Goal: Task Accomplishment & Management: Manage account settings

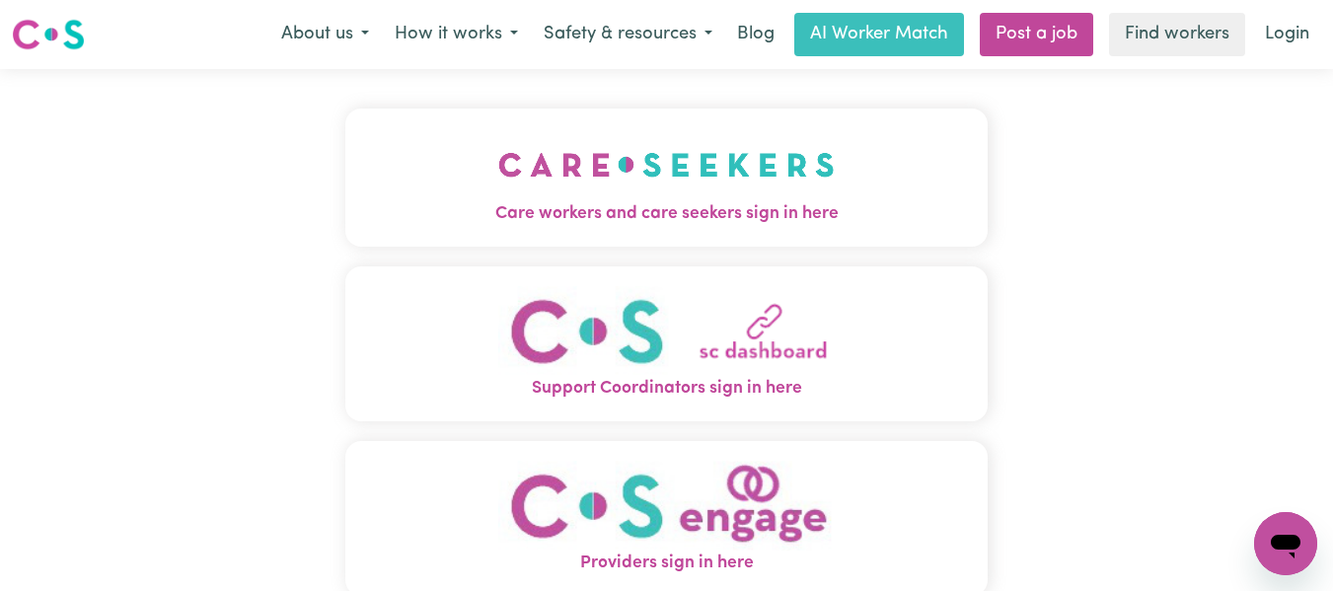
click at [595, 188] on img "Care workers and care seekers sign in here" at bounding box center [666, 164] width 336 height 73
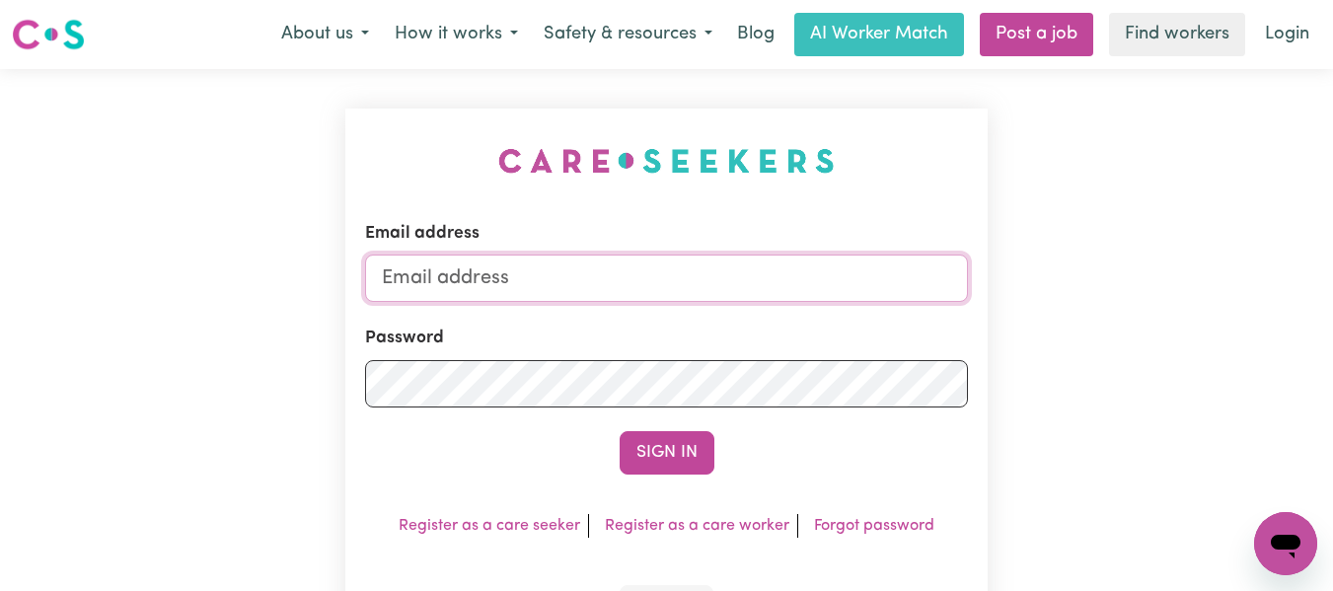
click at [577, 277] on input "Email address" at bounding box center [667, 278] width 604 height 47
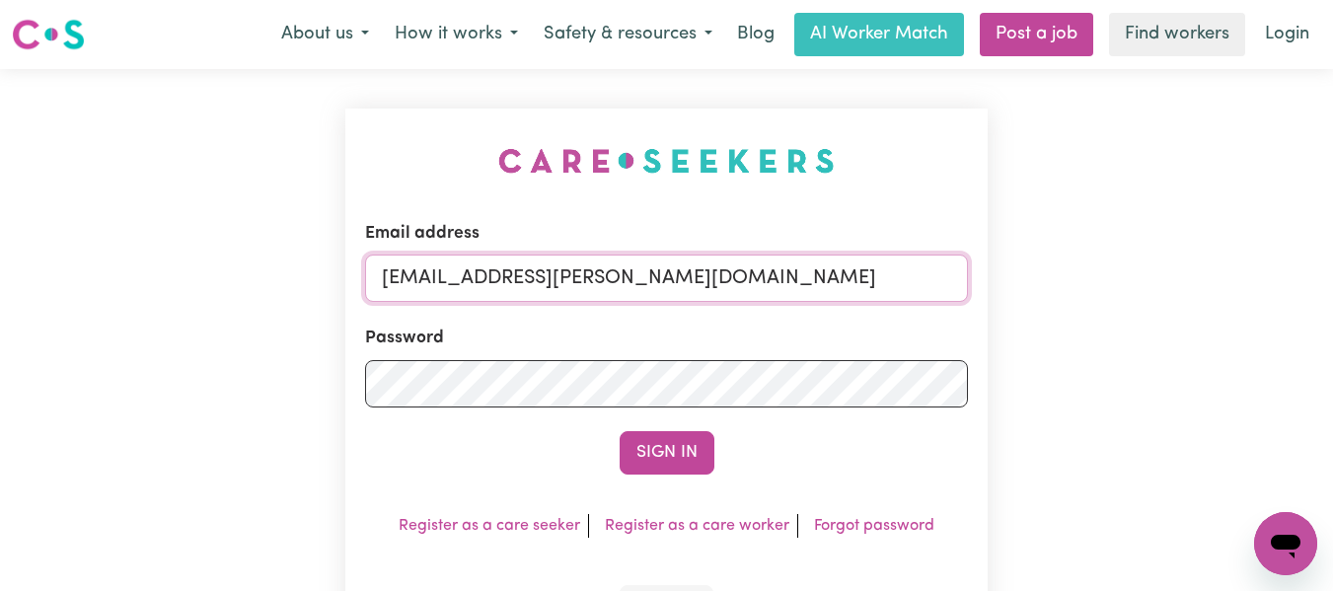
type input "[EMAIL_ADDRESS][PERSON_NAME][DOMAIN_NAME]"
click at [620, 431] on button "Sign In" at bounding box center [667, 452] width 95 height 43
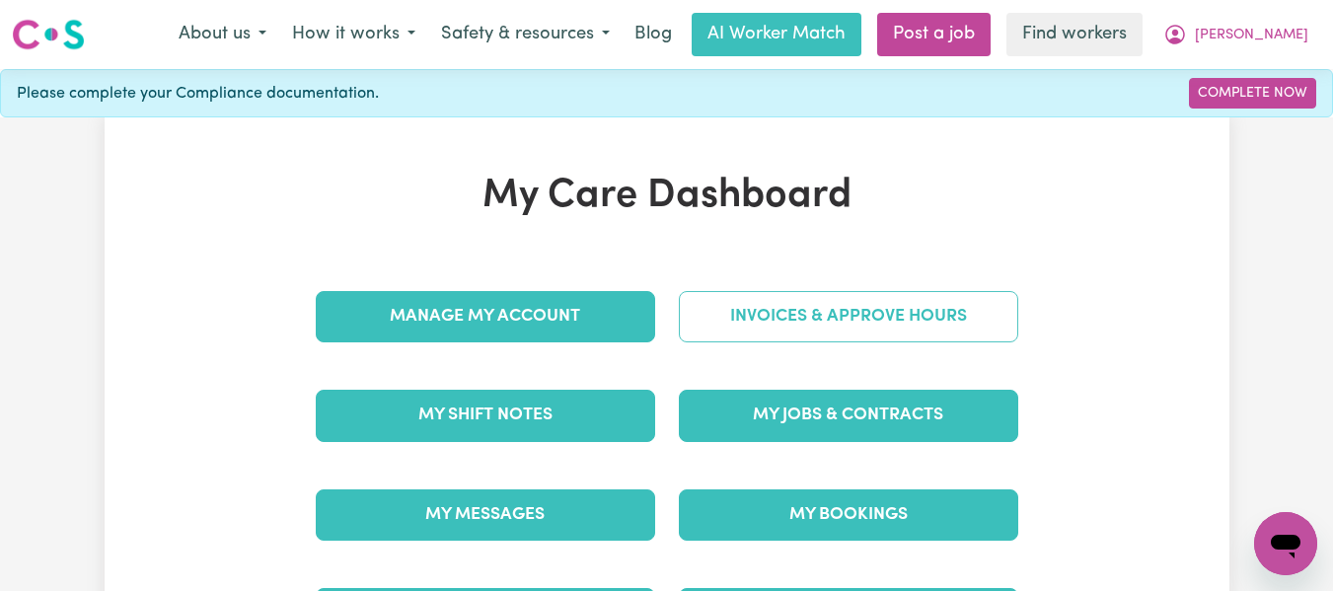
click at [833, 313] on link "Invoices & Approve Hours" at bounding box center [848, 316] width 339 height 51
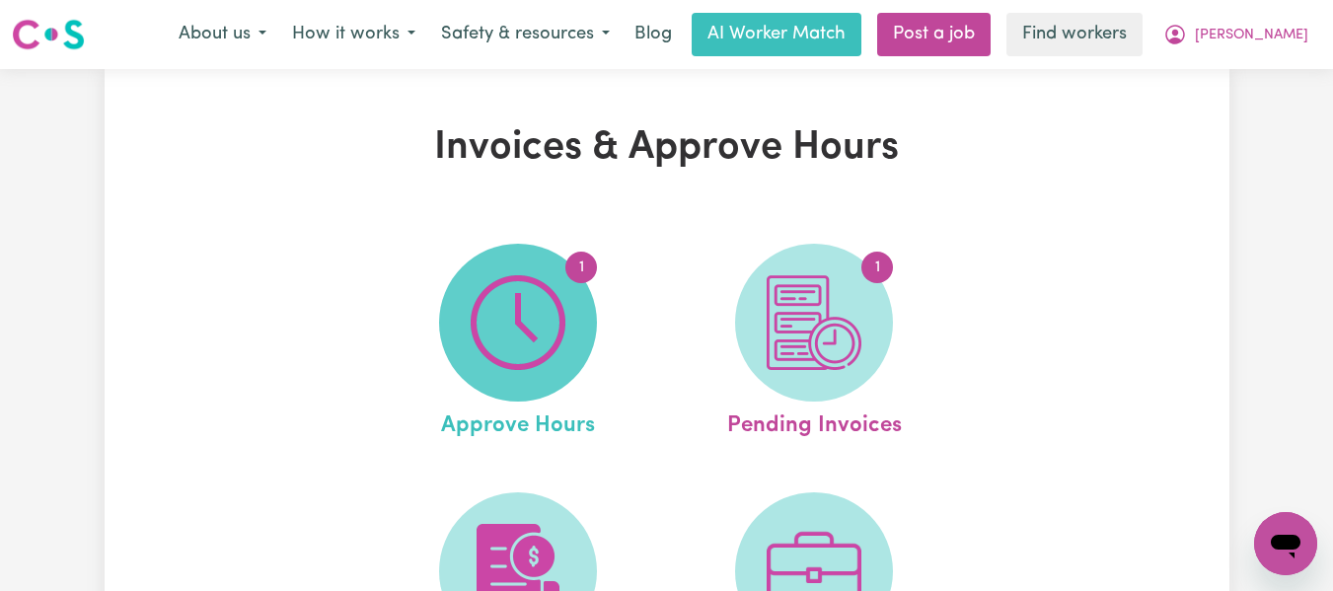
click at [545, 288] on img at bounding box center [518, 322] width 95 height 95
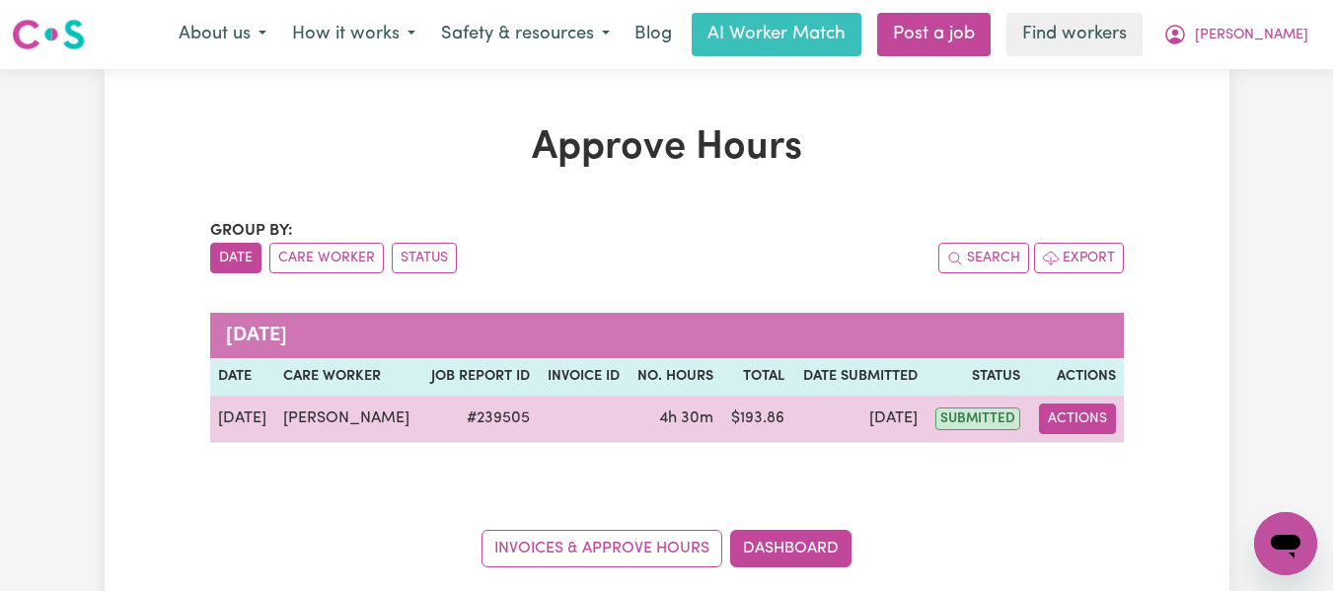
click at [1074, 409] on button "Actions" at bounding box center [1077, 419] width 77 height 31
click at [1103, 461] on link "View Job Report" at bounding box center [1126, 464] width 169 height 39
select select "pm"
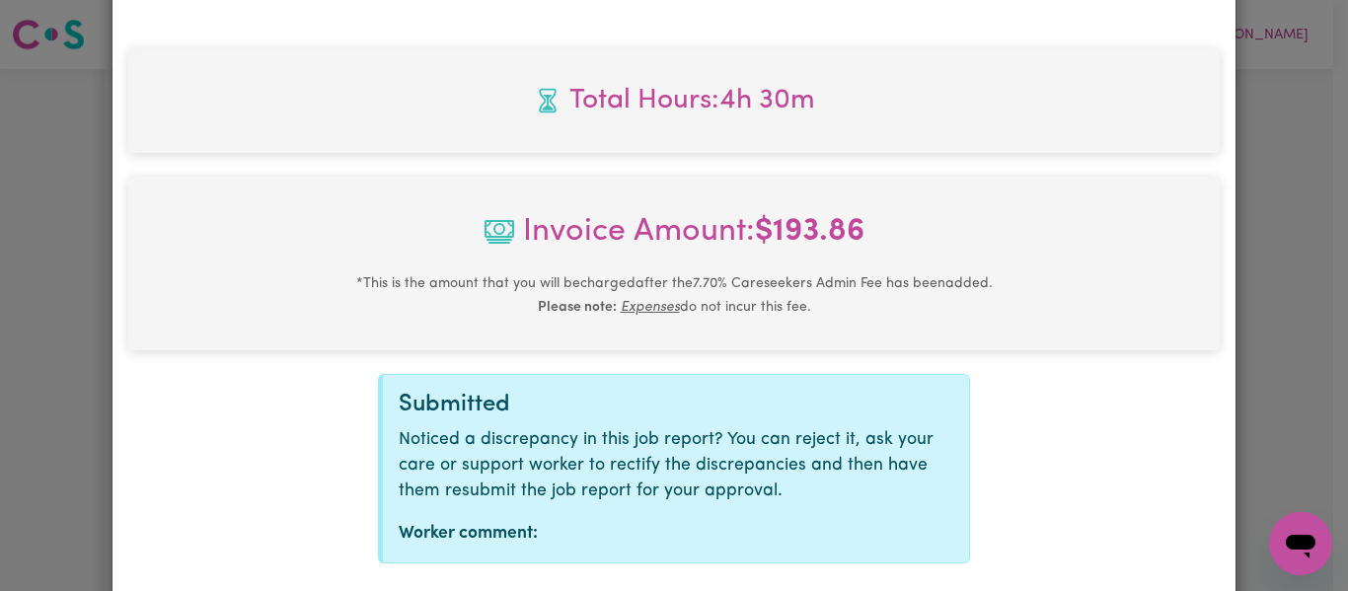
scroll to position [930, 0]
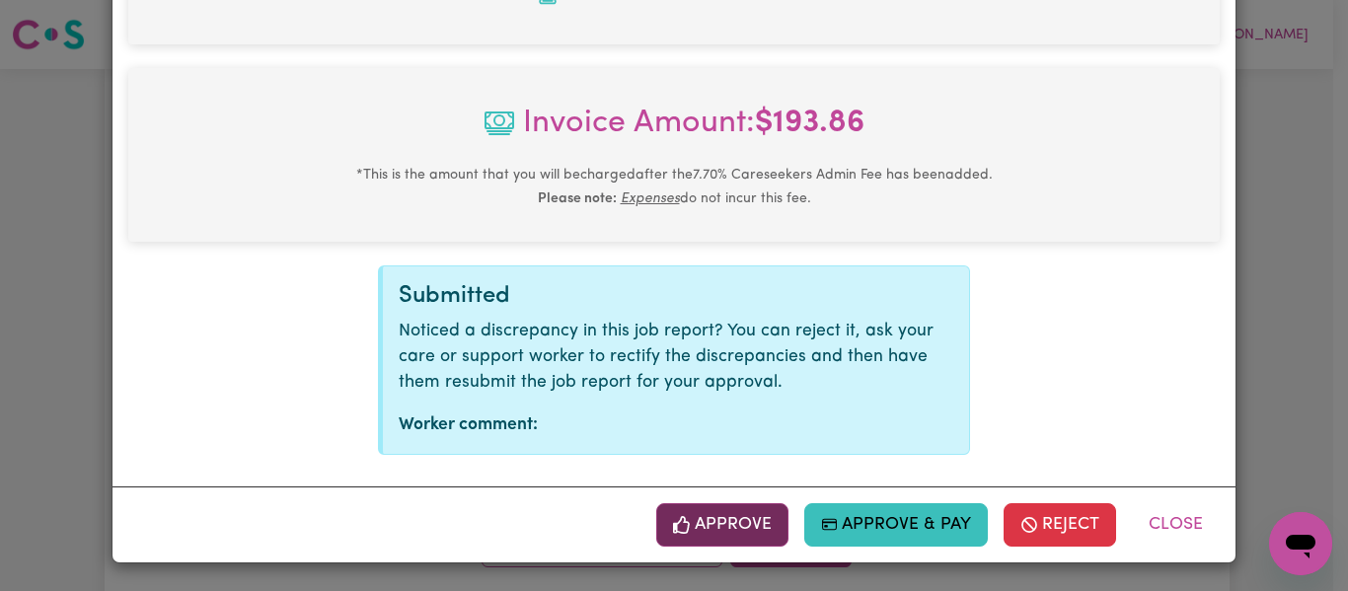
click at [706, 514] on button "Approve" at bounding box center [722, 524] width 132 height 43
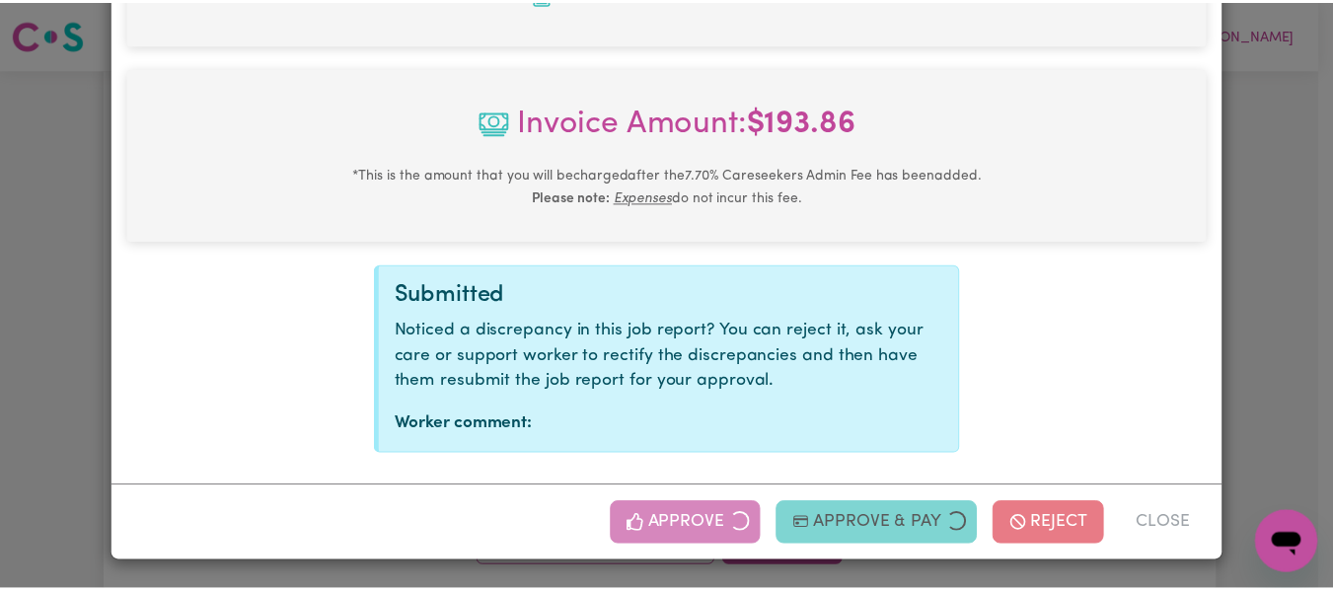
scroll to position [613, 0]
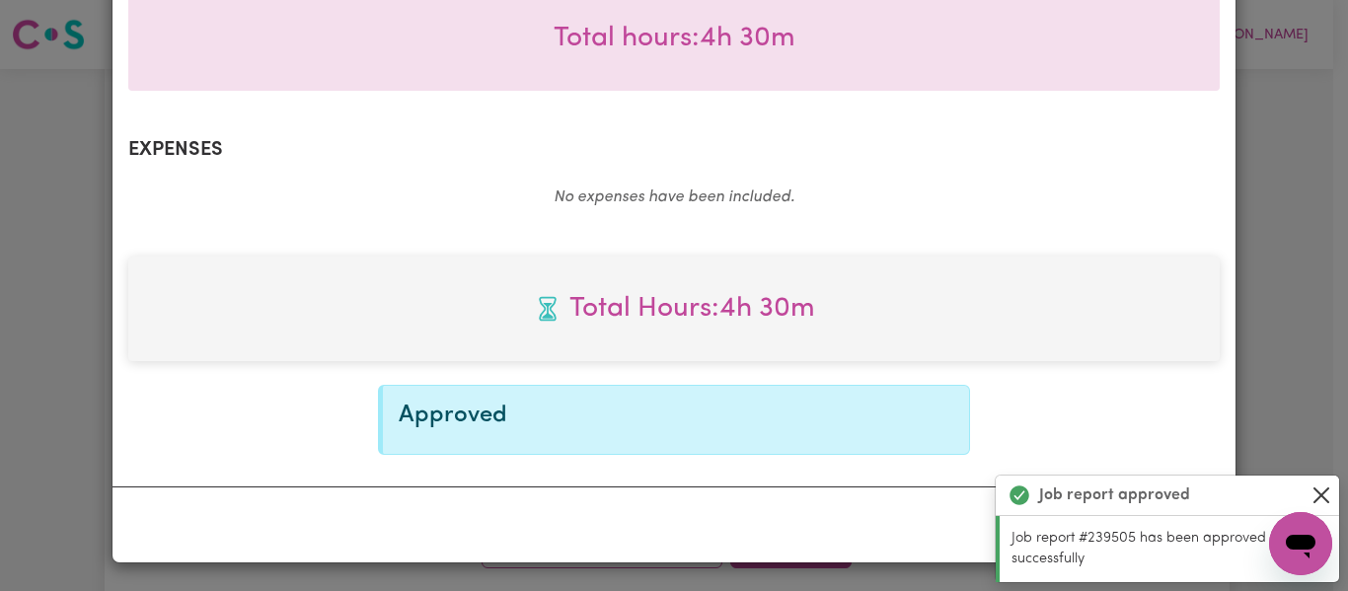
click at [1323, 493] on button "Close" at bounding box center [1321, 495] width 24 height 24
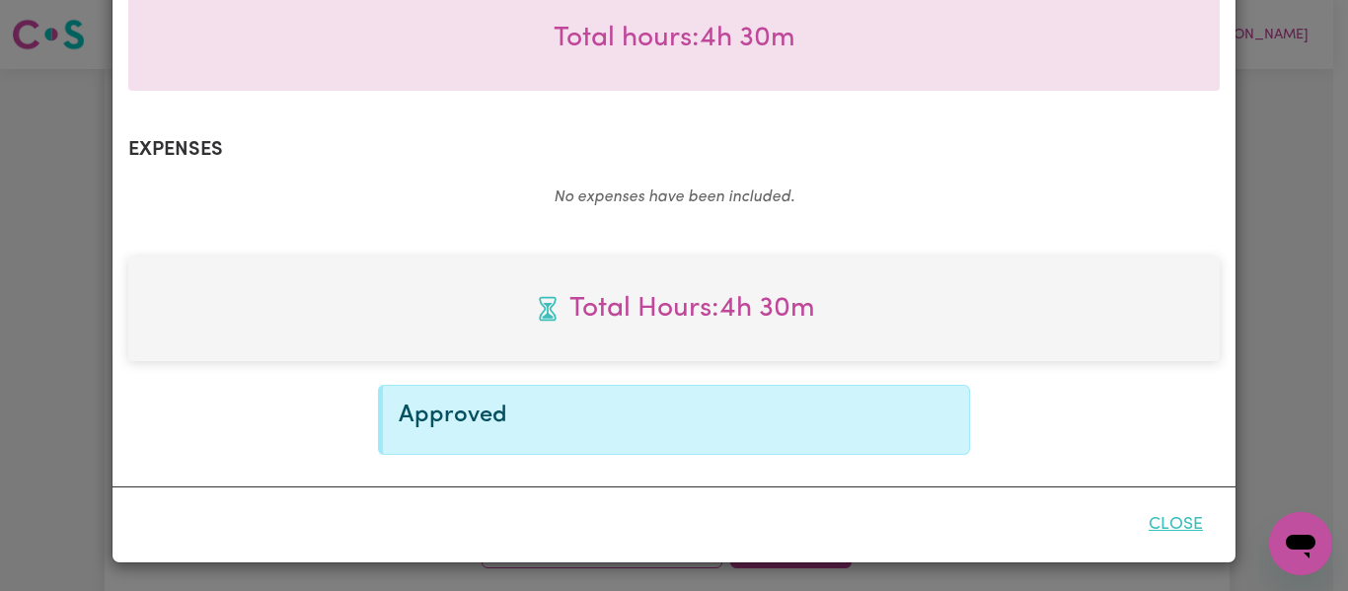
click at [1155, 520] on button "Close" at bounding box center [1176, 524] width 88 height 43
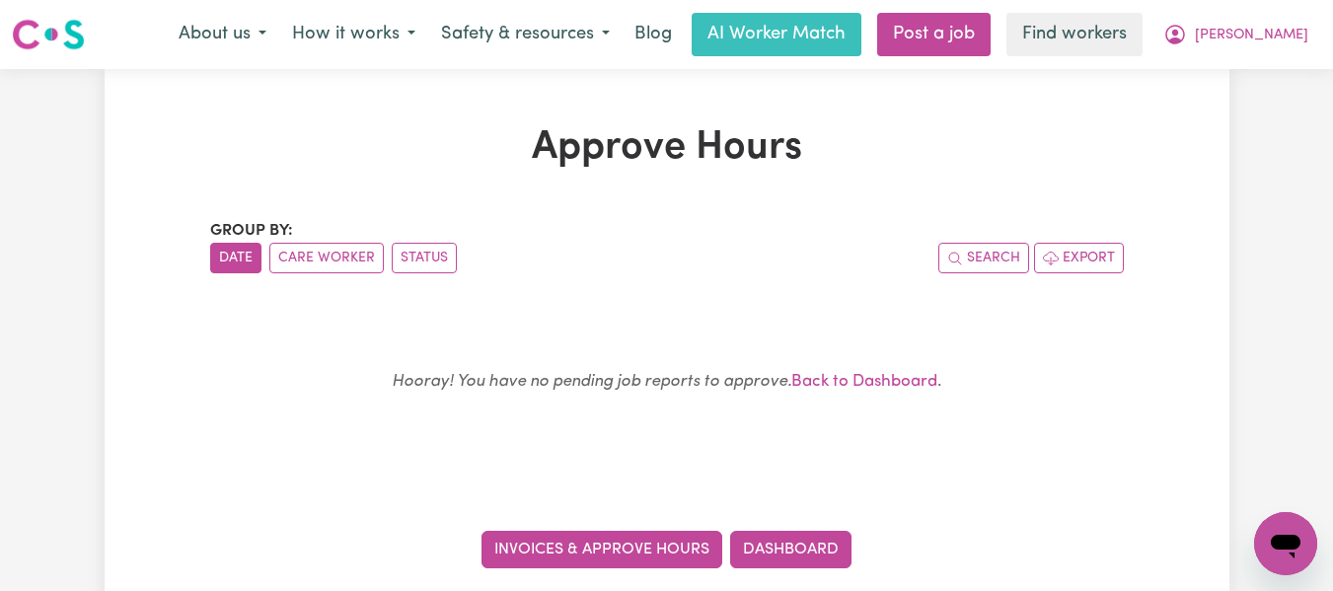
click at [662, 552] on link "Invoices & Approve Hours" at bounding box center [602, 549] width 241 height 37
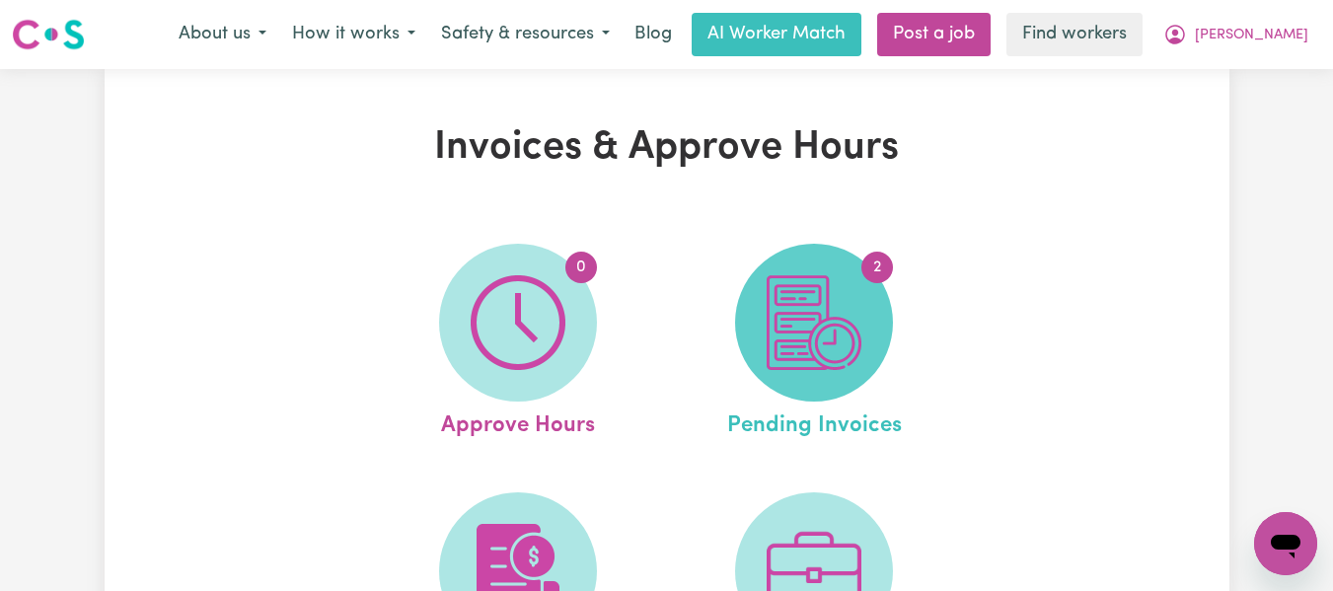
click at [830, 360] on img at bounding box center [814, 322] width 95 height 95
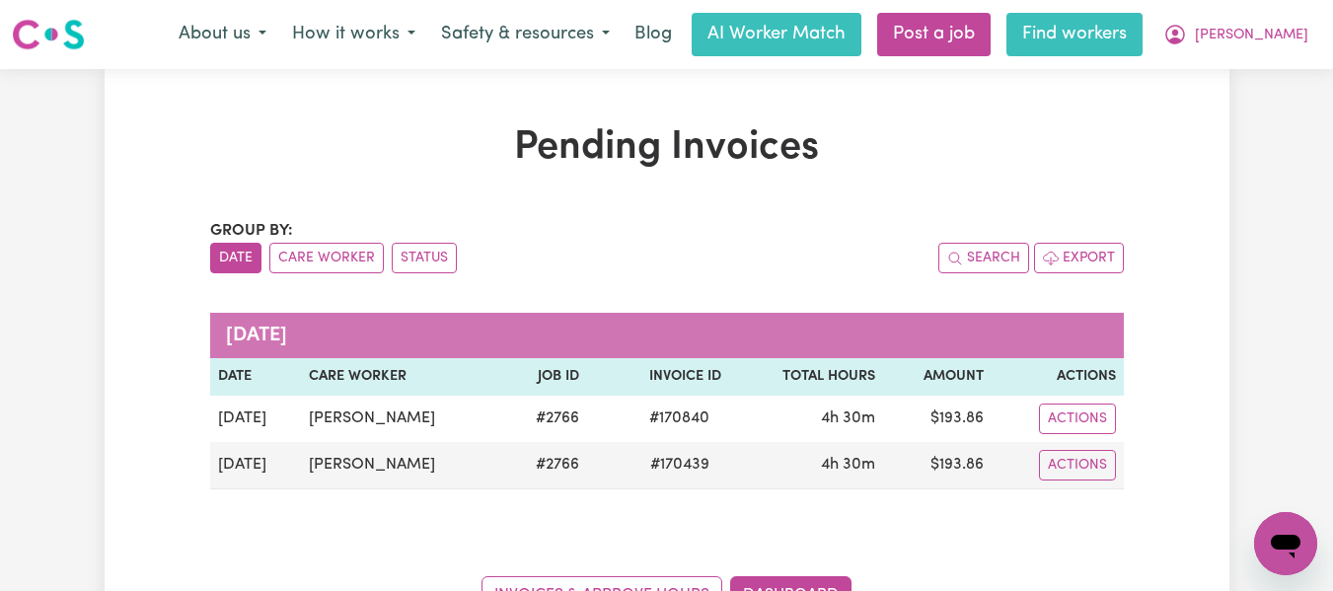
click at [1143, 32] on link "Find workers" at bounding box center [1074, 34] width 136 height 43
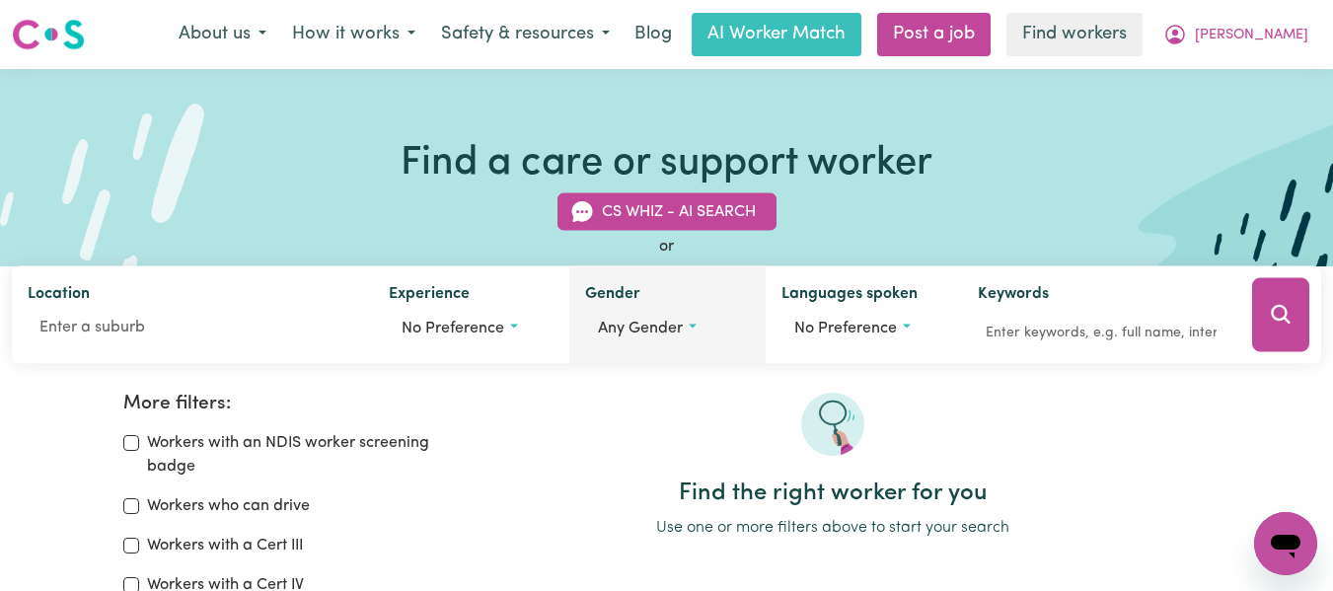
click at [668, 327] on span "Any gender" at bounding box center [640, 329] width 85 height 16
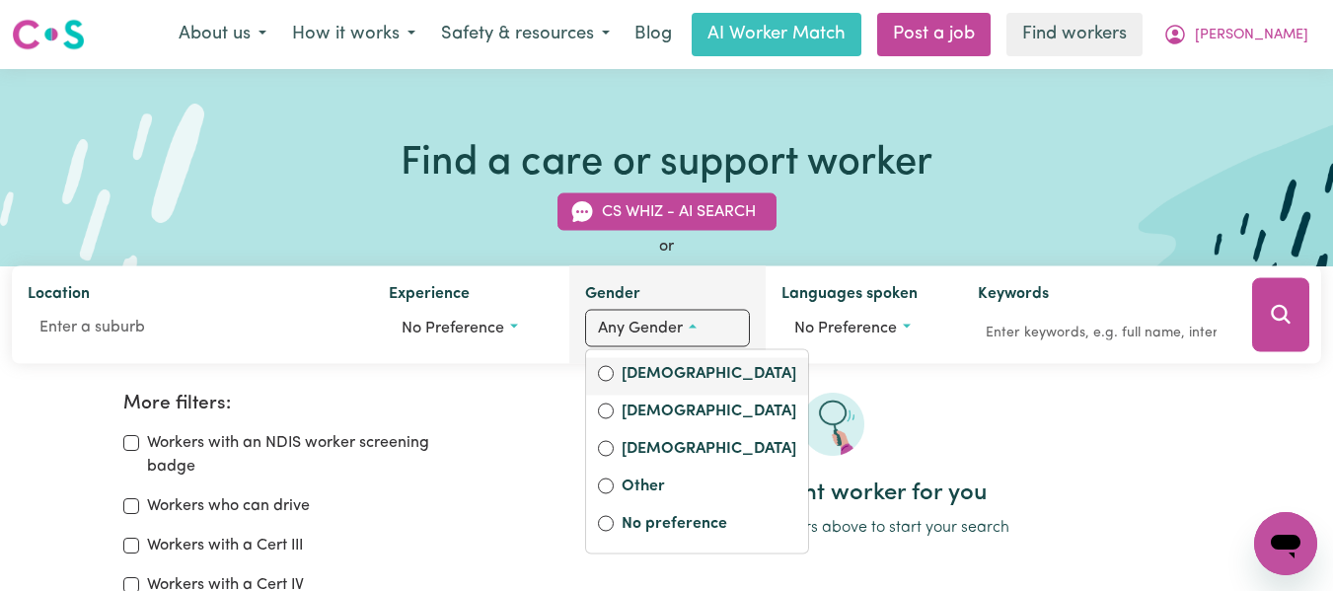
click at [638, 377] on label "Female" at bounding box center [709, 376] width 175 height 28
click at [614, 377] on input "Female" at bounding box center [606, 374] width 16 height 16
radio input "true"
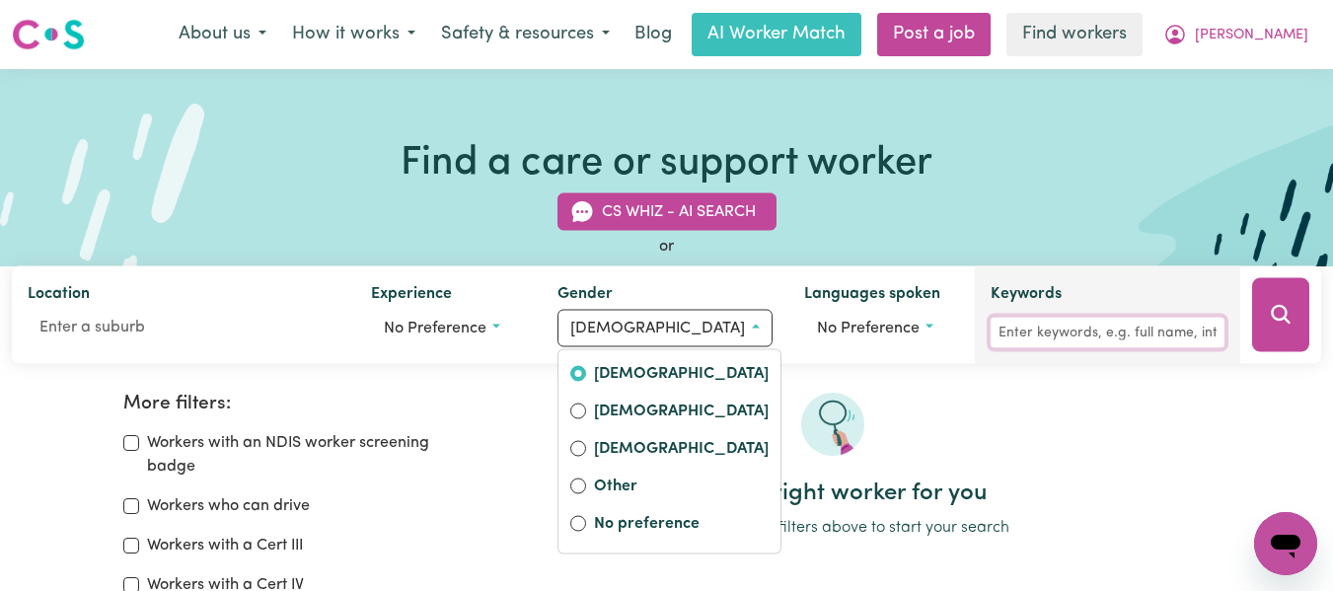
click at [1092, 330] on input "Keywords" at bounding box center [1108, 333] width 234 height 31
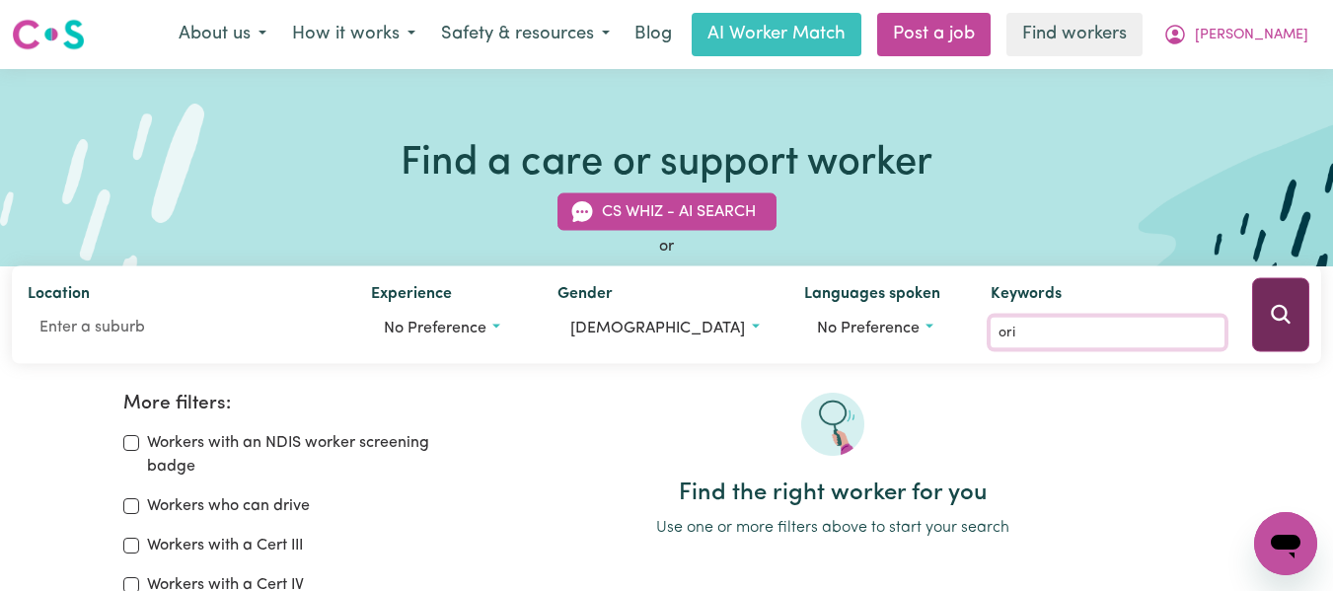
type input "ori"
click at [1282, 313] on icon "Search" at bounding box center [1281, 315] width 24 height 24
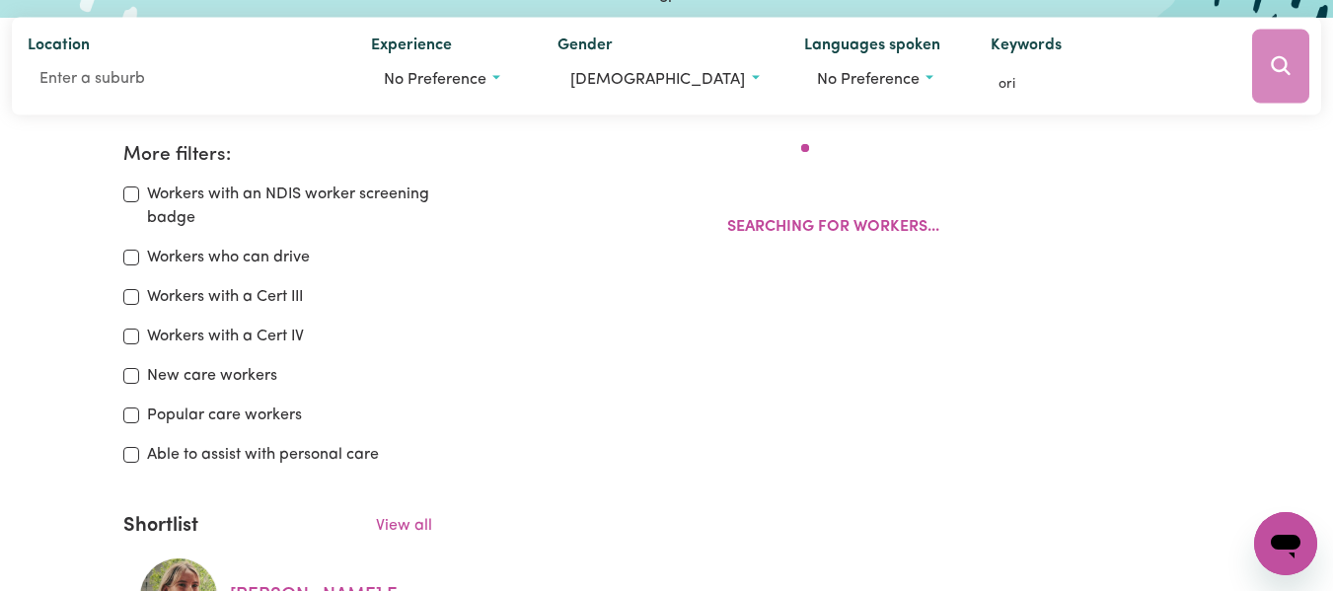
scroll to position [330, 0]
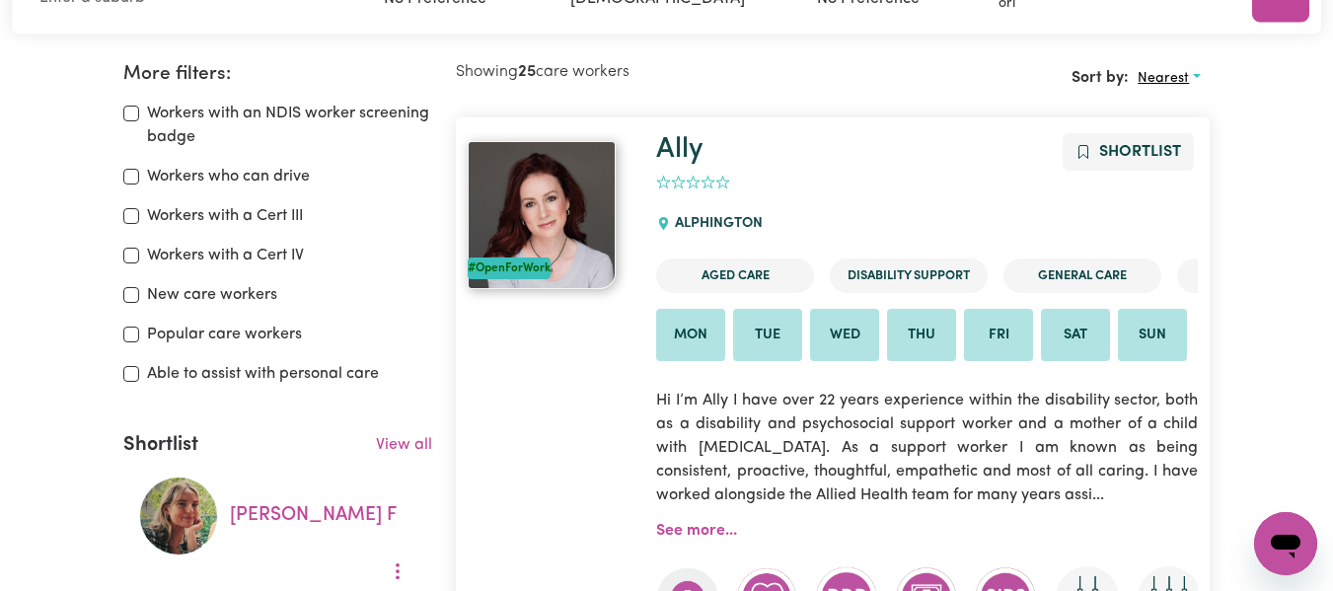
click at [1156, 78] on span "Nearest" at bounding box center [1163, 78] width 51 height 15
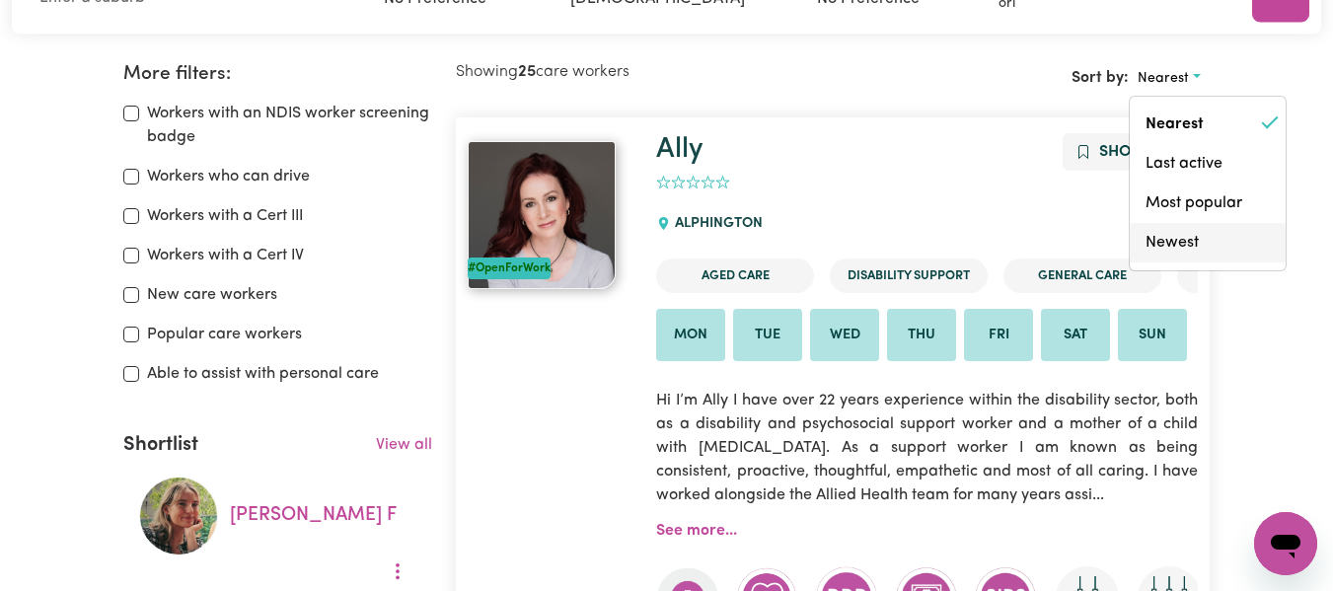
click at [1171, 240] on link "Newest" at bounding box center [1208, 242] width 156 height 39
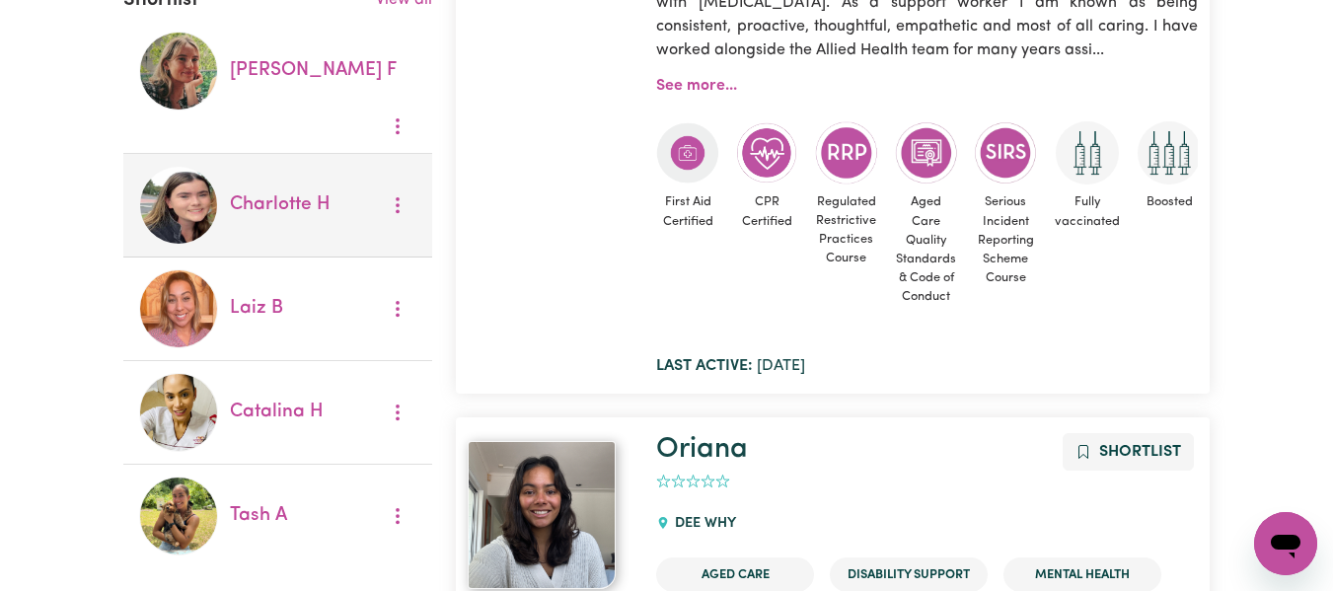
scroll to position [823, 0]
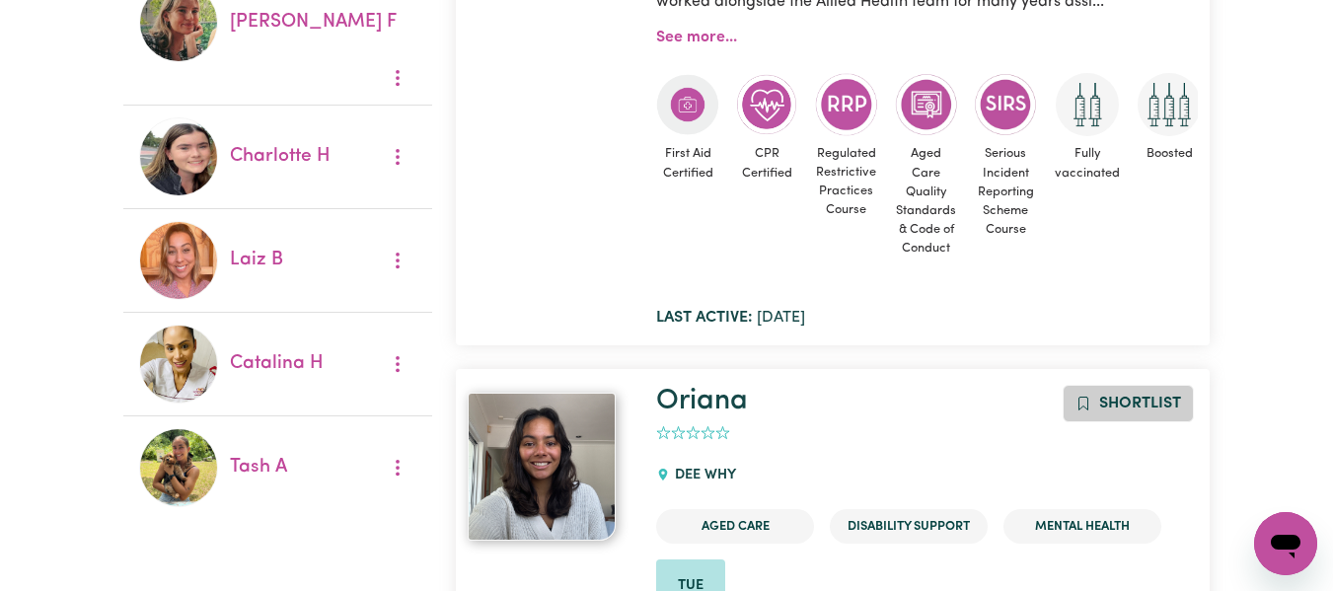
click at [1132, 408] on span "Shortlist" at bounding box center [1140, 404] width 82 height 16
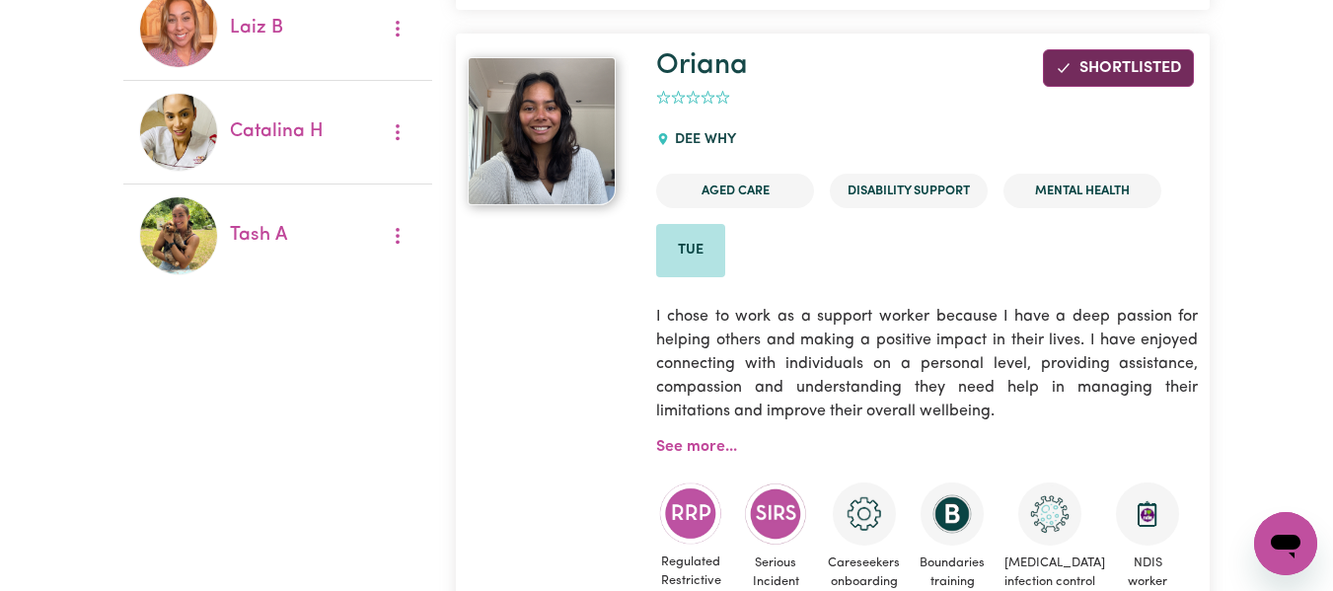
scroll to position [1124, 0]
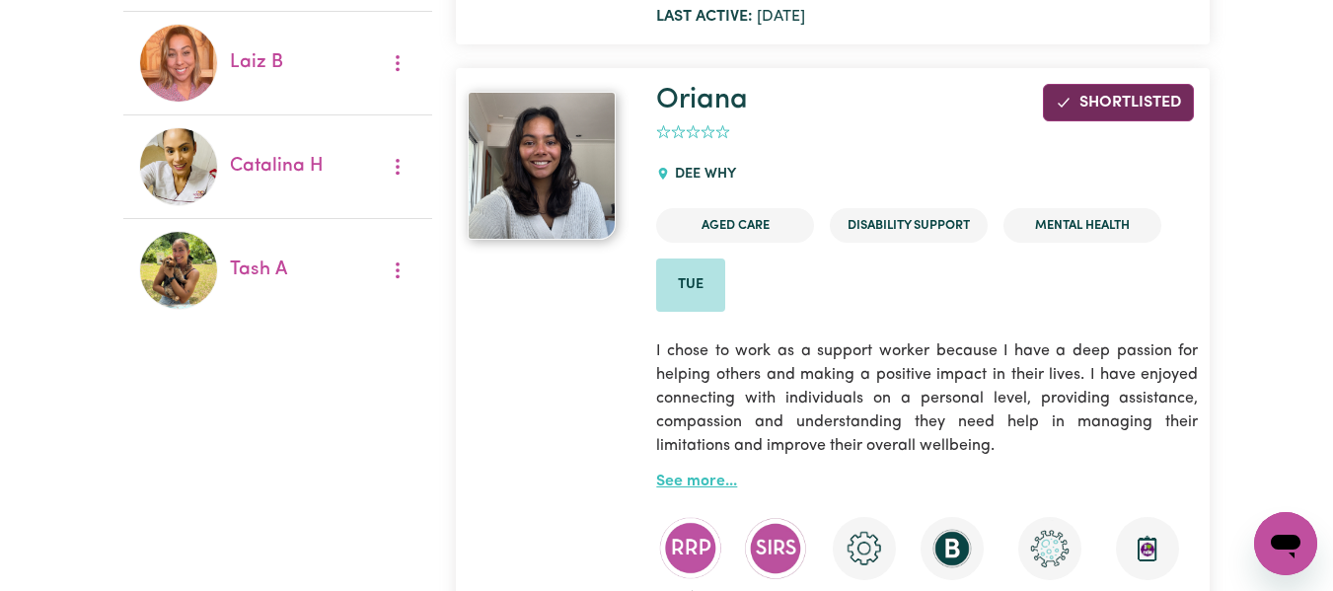
click at [687, 479] on link "See more..." at bounding box center [696, 482] width 81 height 16
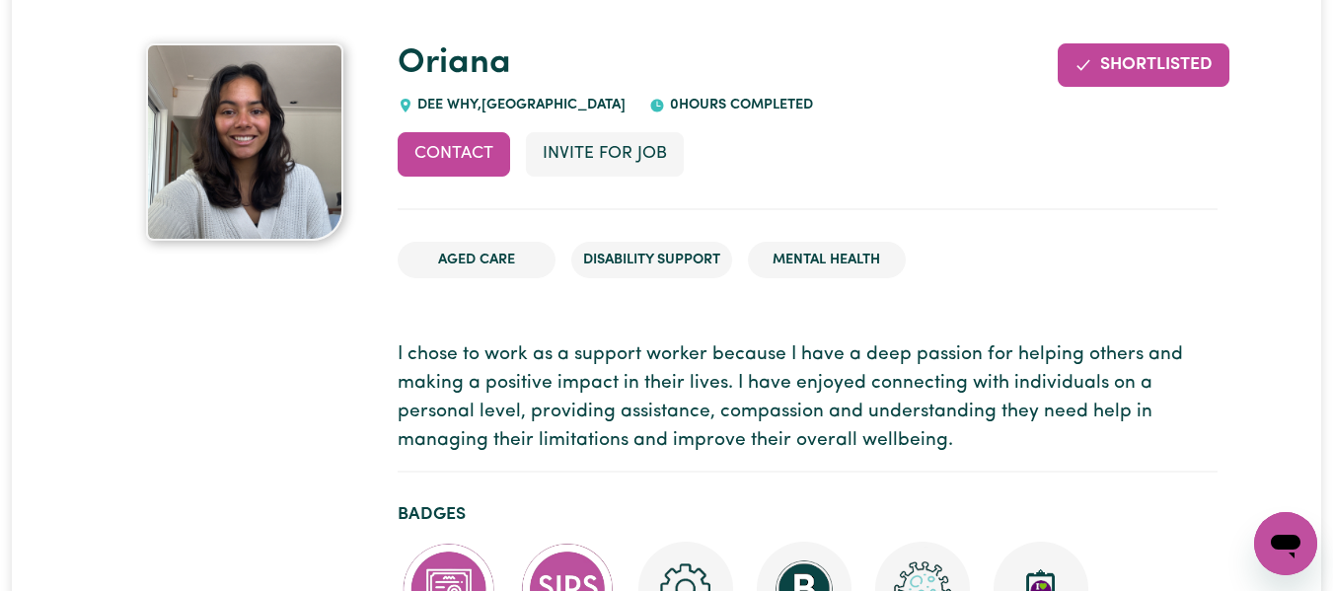
scroll to position [99, 0]
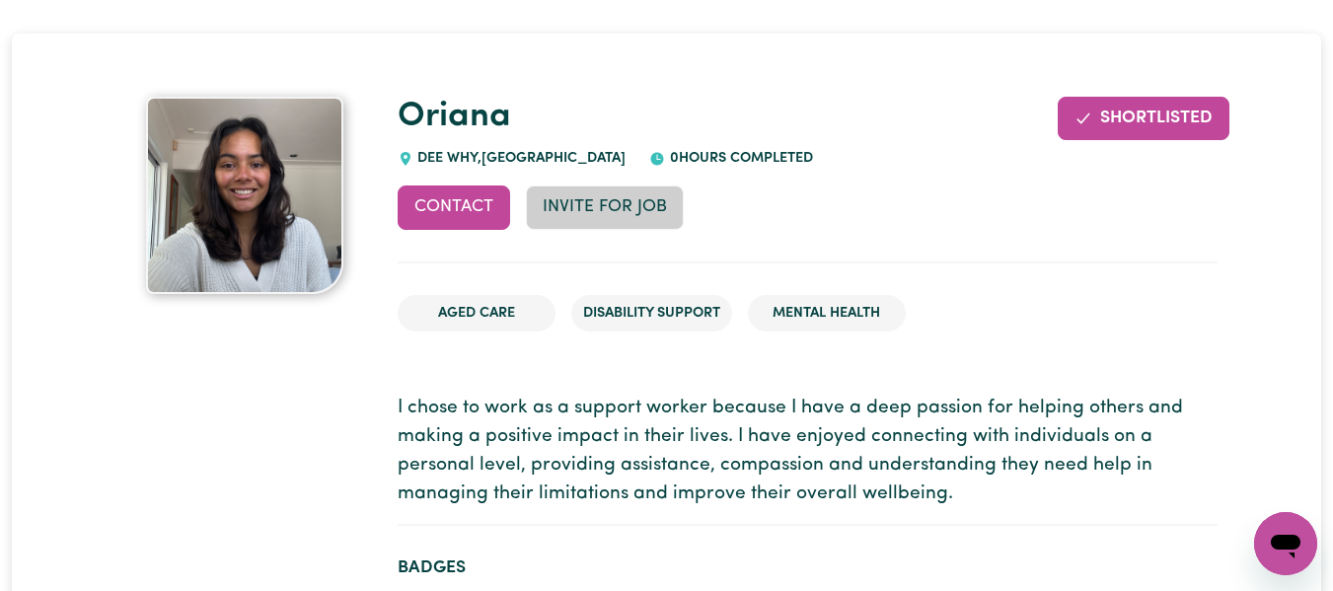
click at [578, 211] on button "Invite for Job" at bounding box center [605, 207] width 158 height 43
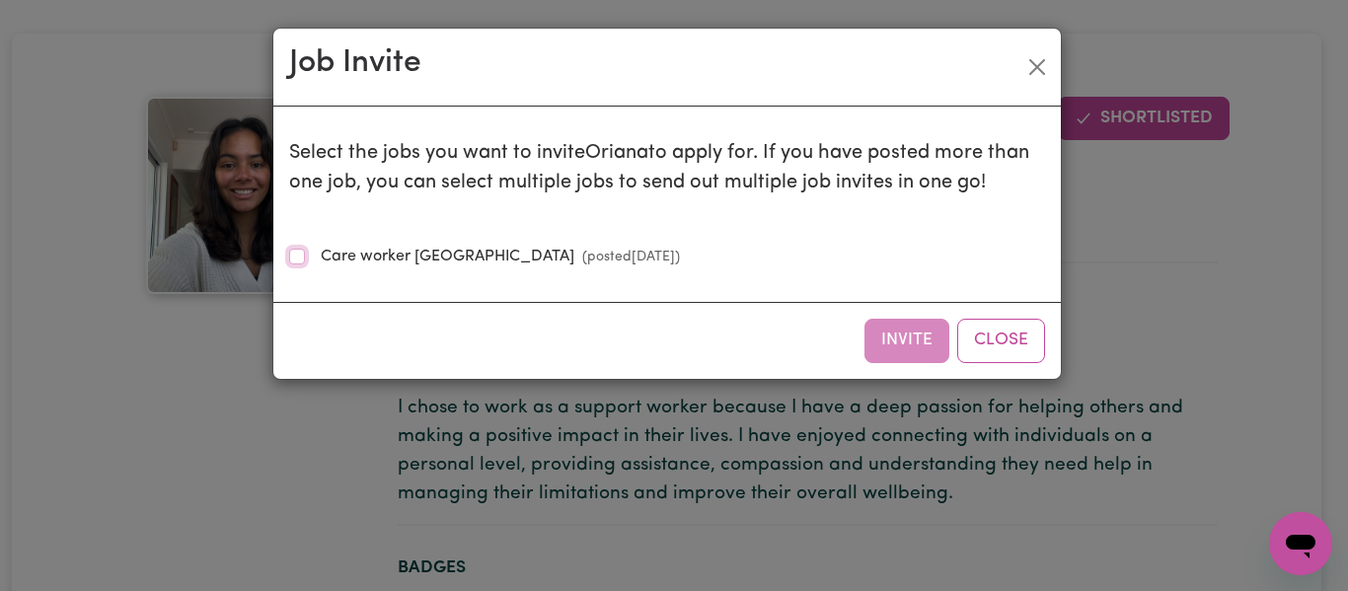
click at [297, 253] on input "Care worker Beacon Hill (posted May 15 2020 )" at bounding box center [297, 257] width 16 height 16
checkbox input "true"
click at [919, 328] on button "Invite" at bounding box center [906, 340] width 85 height 43
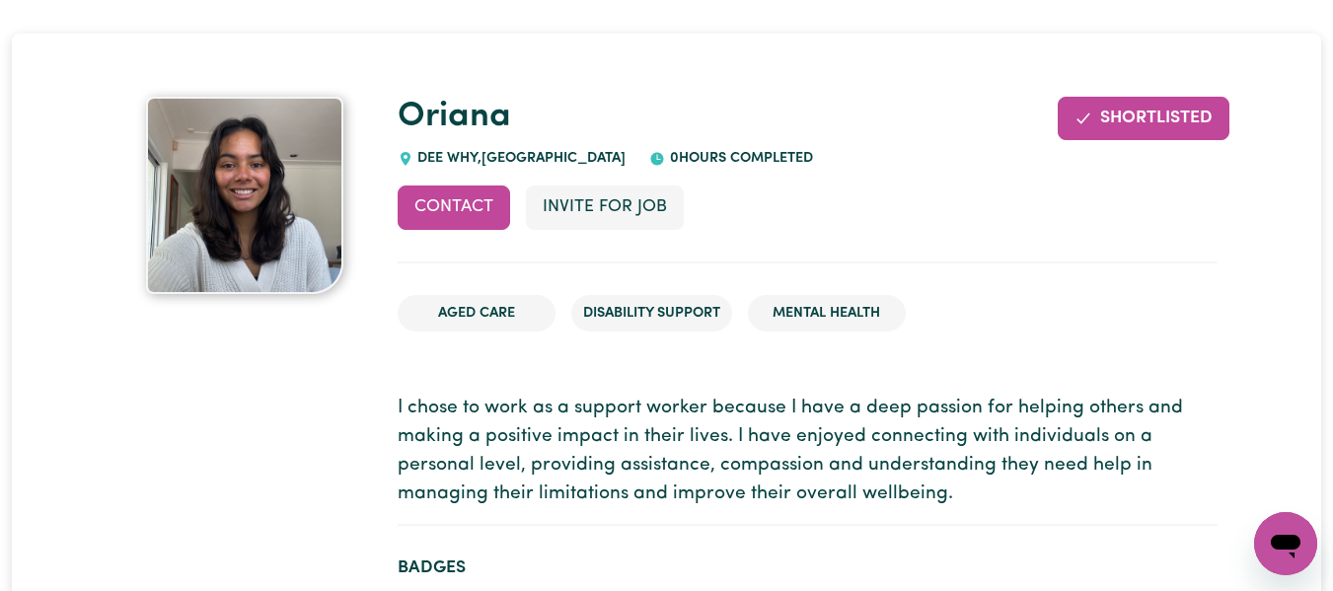
scroll to position [0, 0]
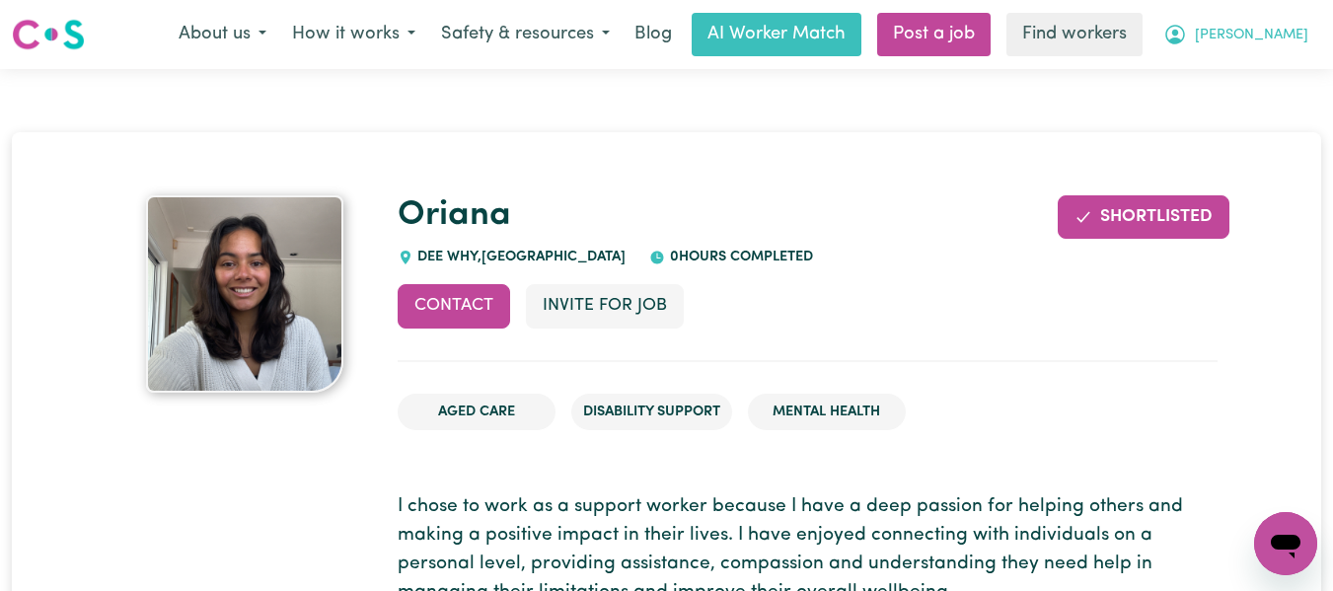
click at [1285, 30] on span "[PERSON_NAME]" at bounding box center [1251, 36] width 113 height 22
click at [1225, 74] on link "My Dashboard" at bounding box center [1242, 76] width 156 height 37
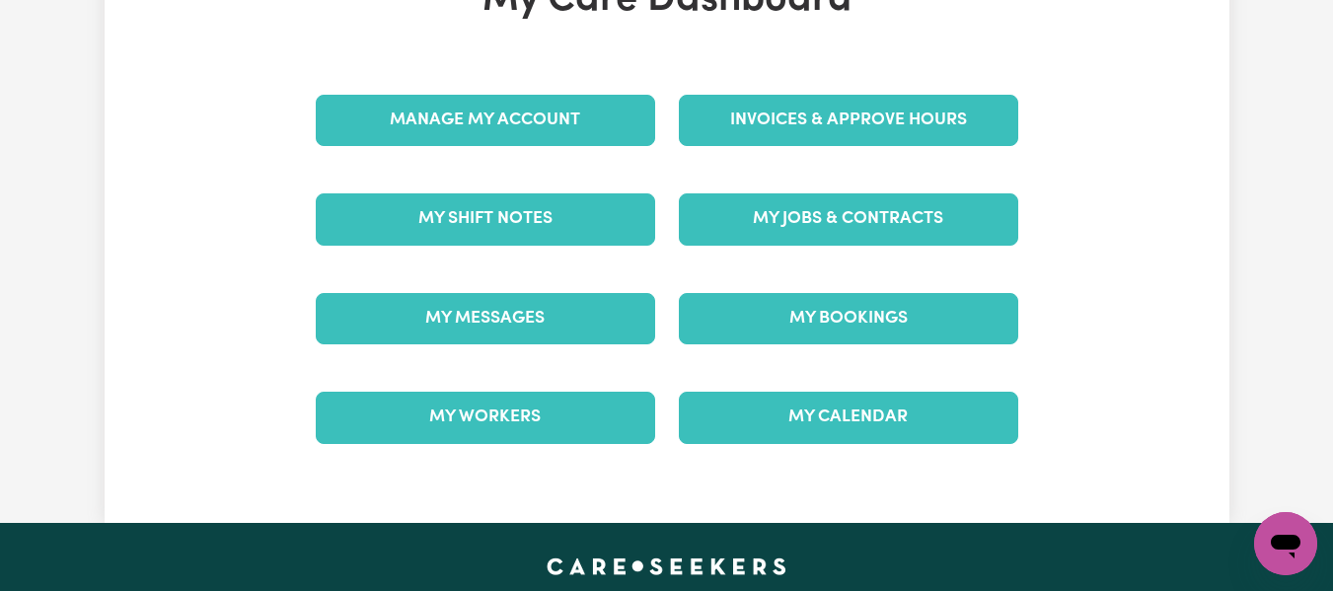
scroll to position [197, 0]
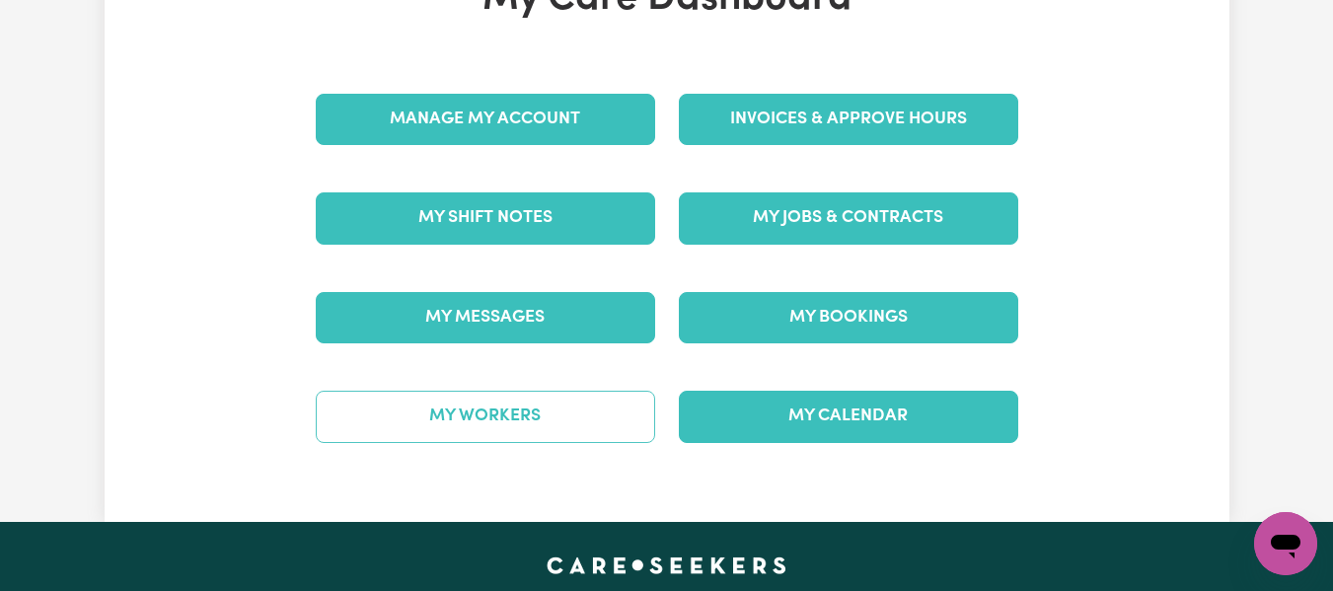
click at [511, 420] on link "My Workers" at bounding box center [485, 416] width 339 height 51
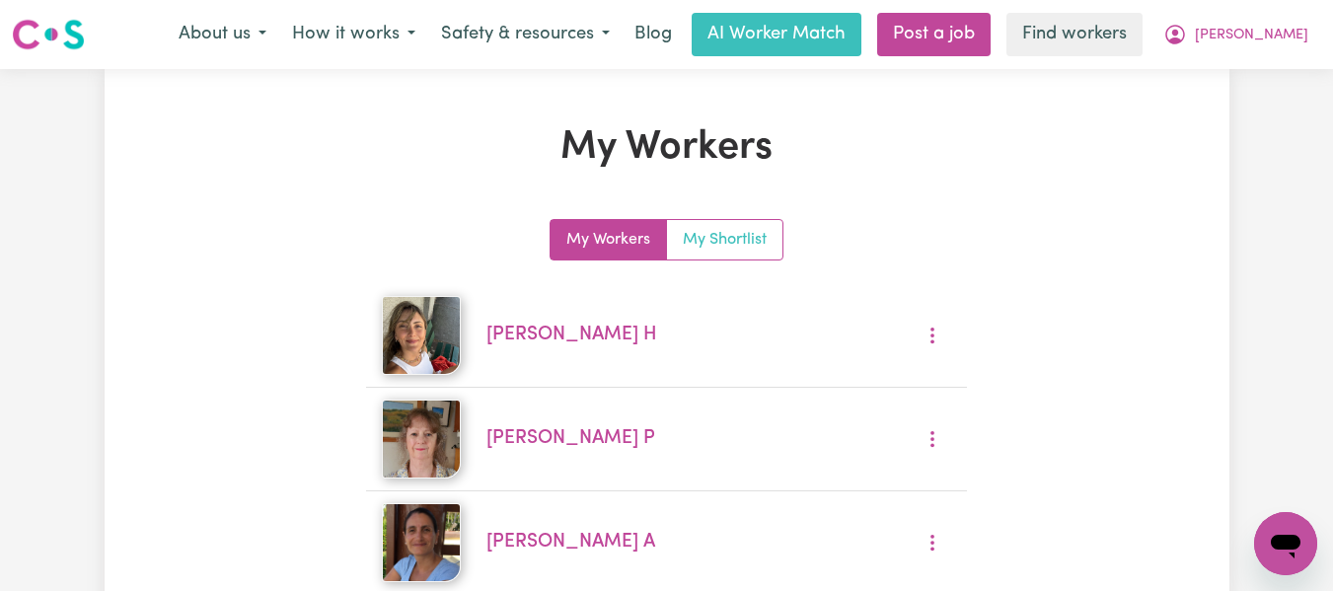
click at [736, 236] on link "My Shortlist" at bounding box center [724, 239] width 115 height 39
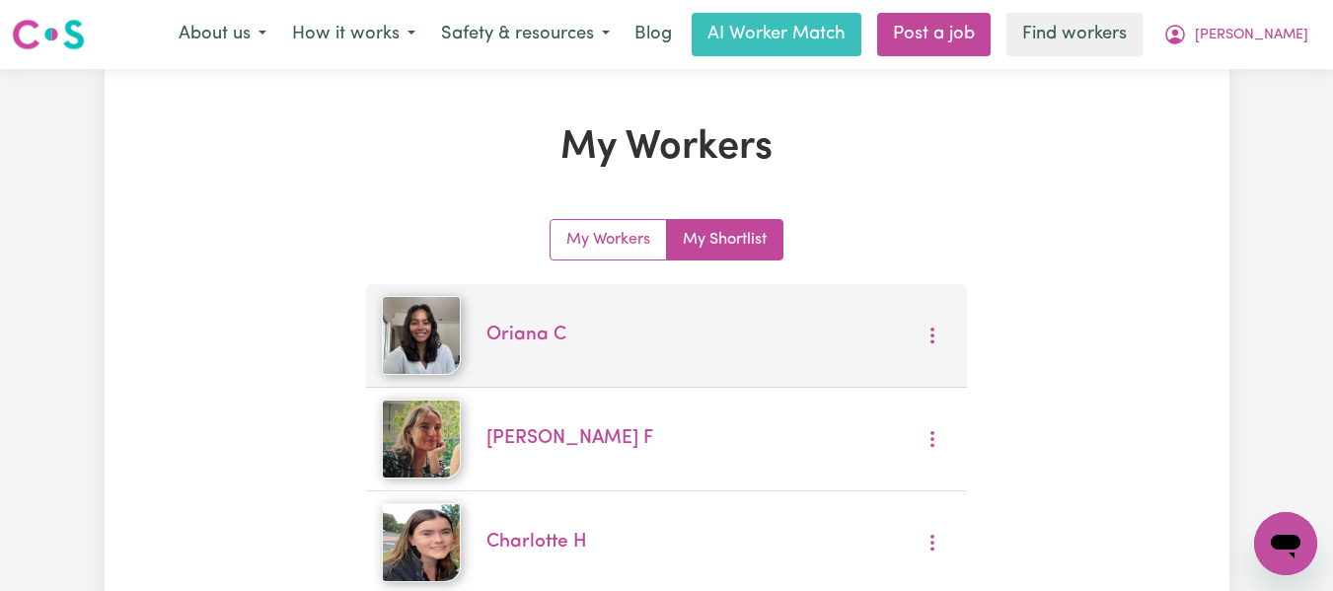
click at [424, 330] on img at bounding box center [421, 335] width 79 height 79
click at [498, 339] on link "Oriana C" at bounding box center [526, 335] width 80 height 19
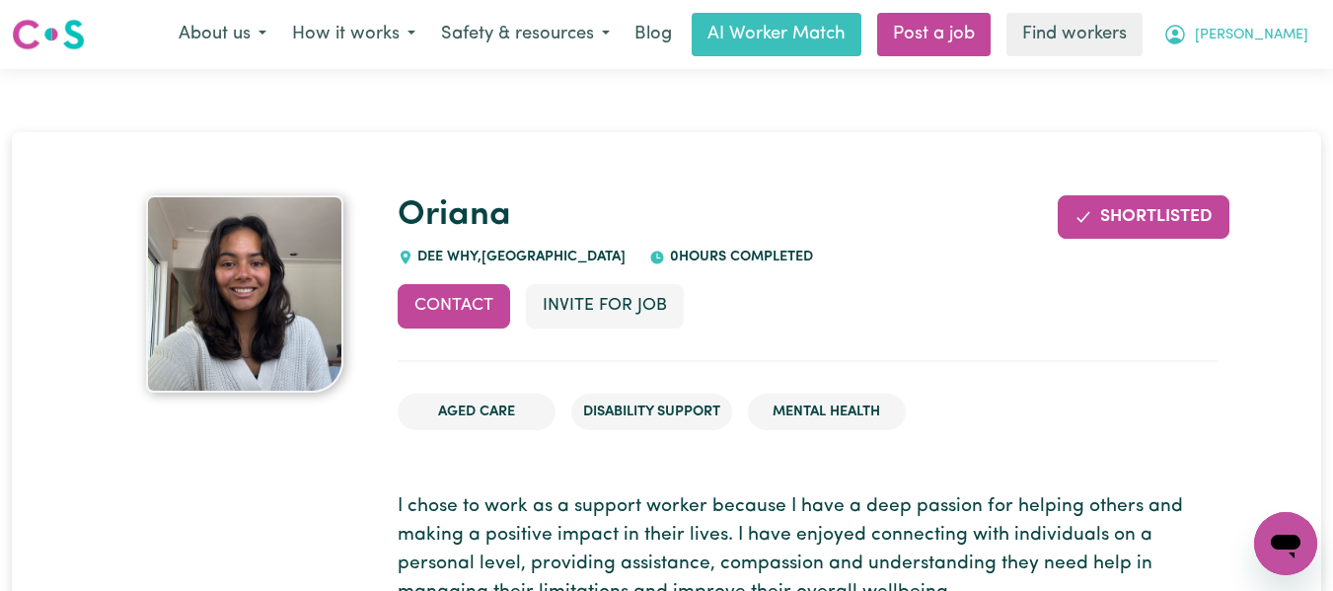
click at [1280, 37] on span "[PERSON_NAME]" at bounding box center [1251, 36] width 113 height 22
click at [1230, 73] on link "My Dashboard" at bounding box center [1242, 76] width 156 height 37
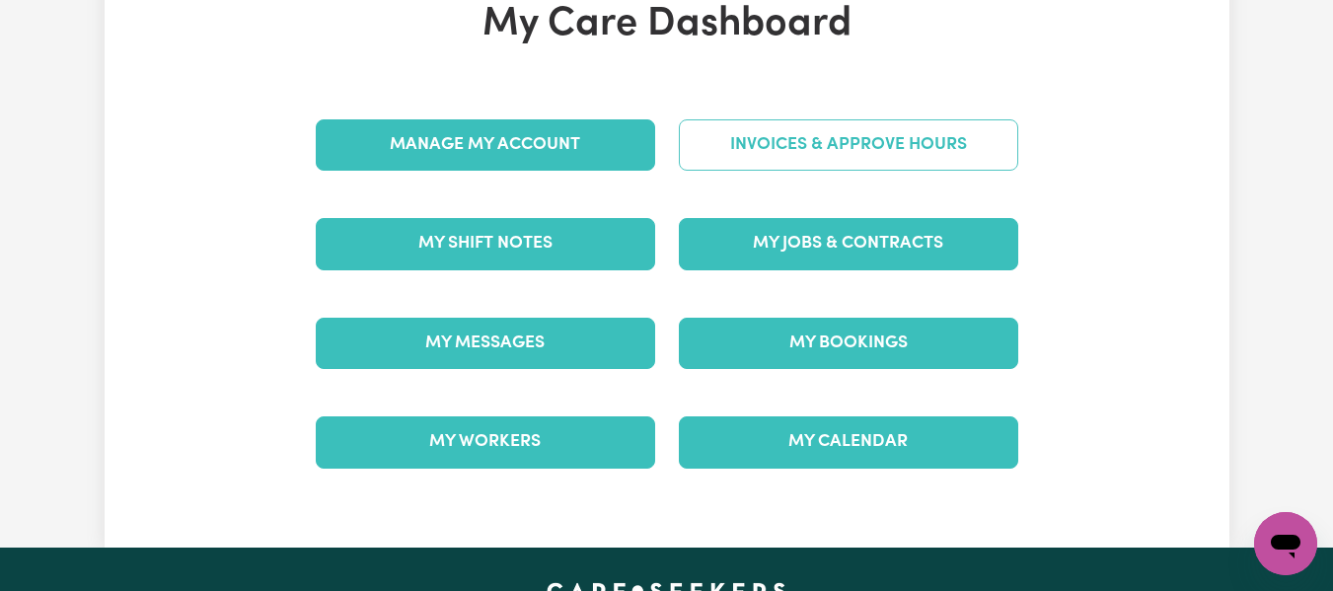
scroll to position [197, 0]
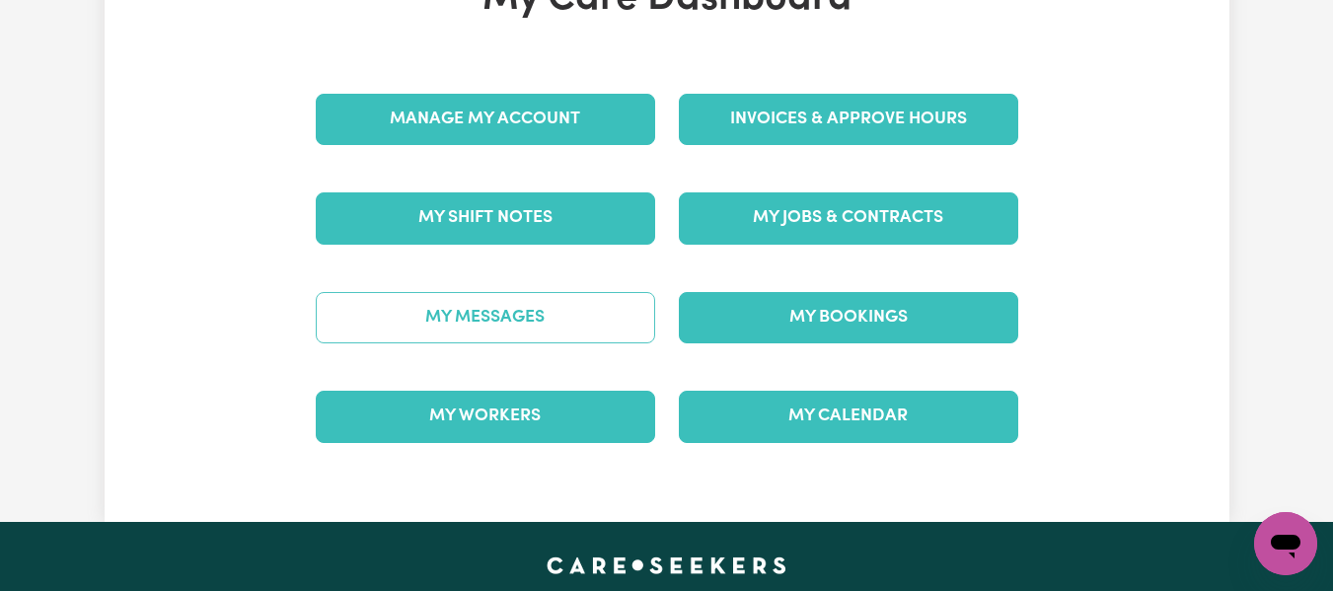
click at [510, 310] on link "My Messages" at bounding box center [485, 317] width 339 height 51
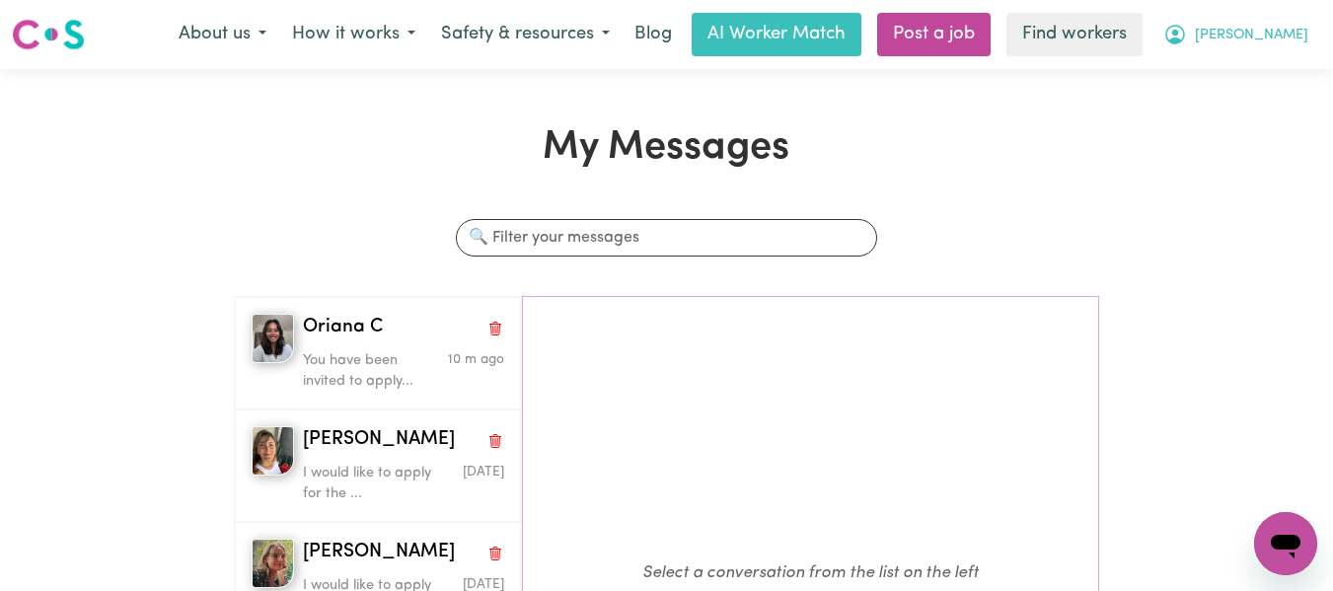
click at [1282, 31] on span "[PERSON_NAME]" at bounding box center [1251, 36] width 113 height 22
click at [1211, 112] on link "Logout" at bounding box center [1242, 113] width 156 height 37
